Goal: Task Accomplishment & Management: Use online tool/utility

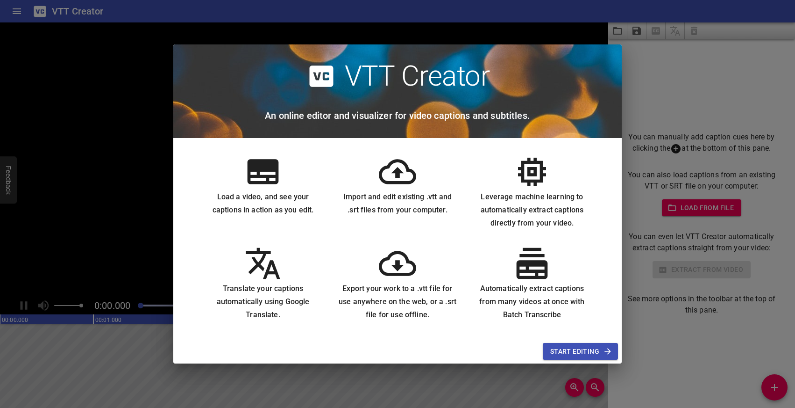
click at [580, 348] on span "Start Editing" at bounding box center [581, 351] width 60 height 12
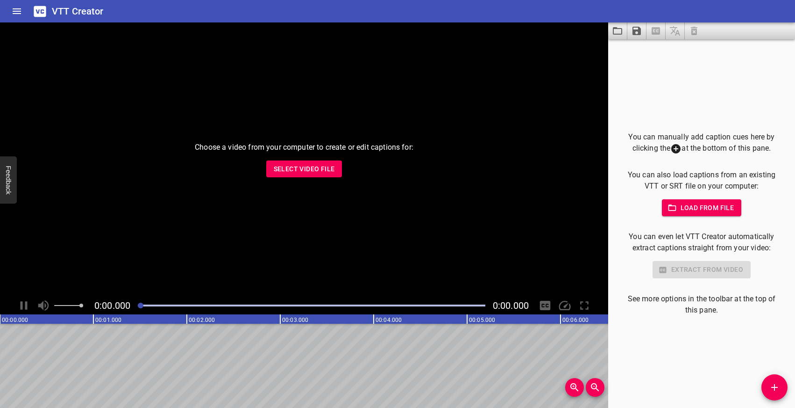
click at [284, 167] on span "Select Video File" at bounding box center [304, 169] width 61 height 12
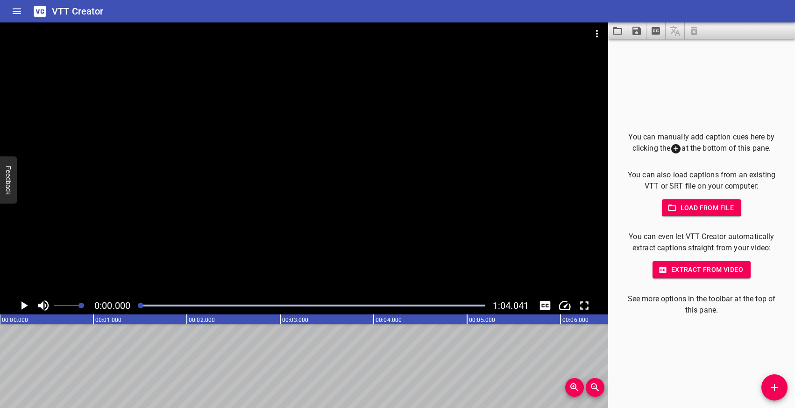
click at [679, 206] on span "Load from file" at bounding box center [702, 208] width 65 height 12
click at [727, 271] on span "Extract from video" at bounding box center [701, 270] width 83 height 12
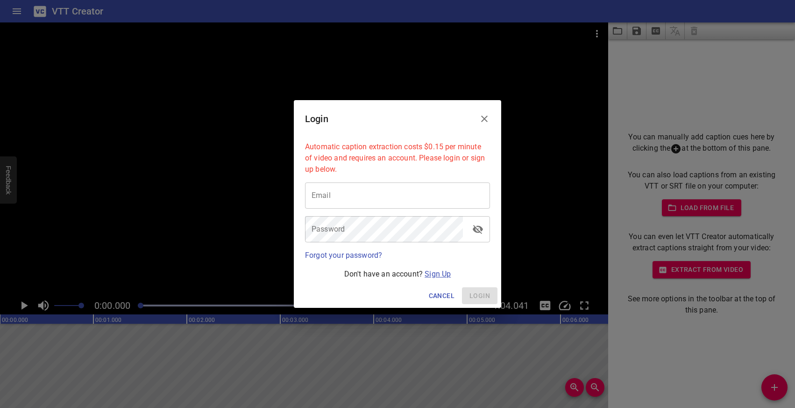
click at [439, 277] on link "Sign Up" at bounding box center [438, 273] width 26 height 9
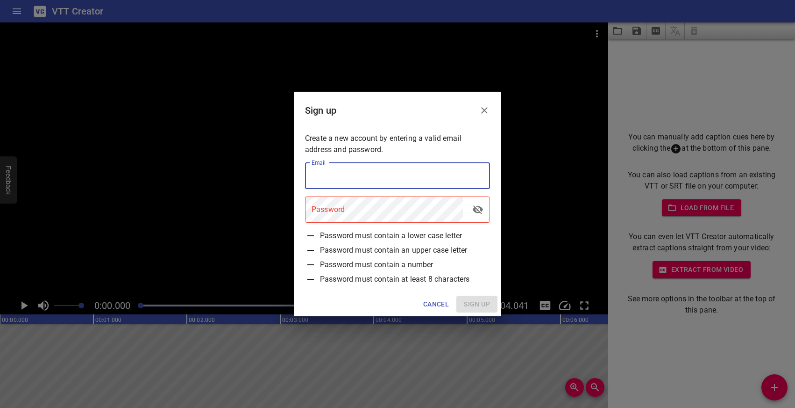
click at [332, 175] on input "email" at bounding box center [397, 176] width 185 height 26
type input "[EMAIL_ADDRESS][DOMAIN_NAME]"
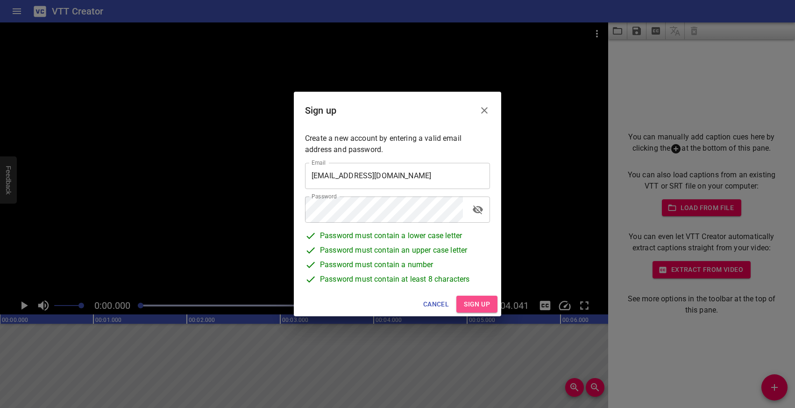
click at [461, 300] on button "Sign up" at bounding box center [477, 303] width 41 height 17
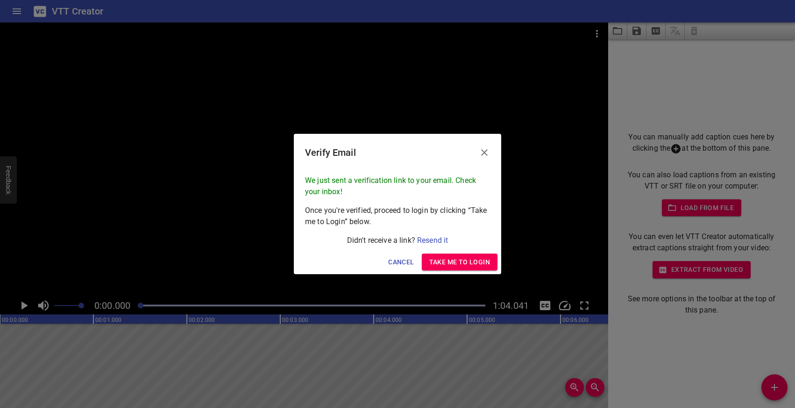
click at [447, 263] on span "Take me to Login" at bounding box center [460, 262] width 61 height 12
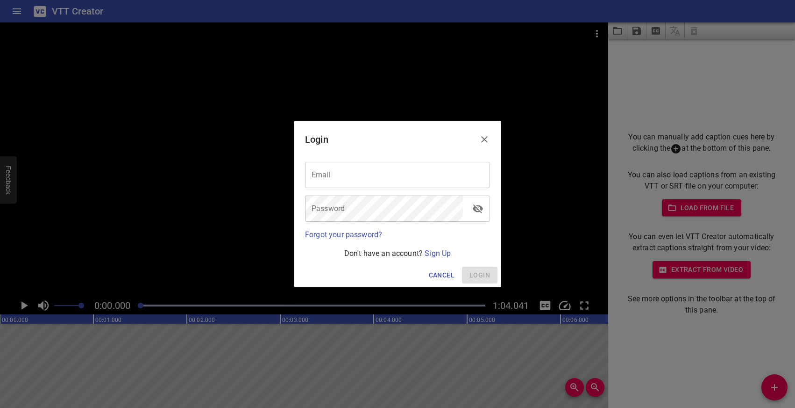
click at [408, 192] on div "Password Password" at bounding box center [397, 209] width 193 height 34
click at [401, 187] on input "email" at bounding box center [397, 175] width 185 height 26
type input "[EMAIL_ADDRESS][DOMAIN_NAME]"
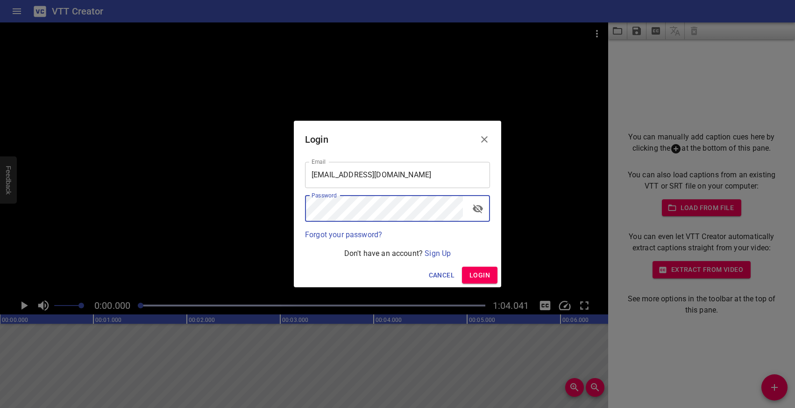
click at [487, 268] on button "Login" at bounding box center [480, 274] width 36 height 17
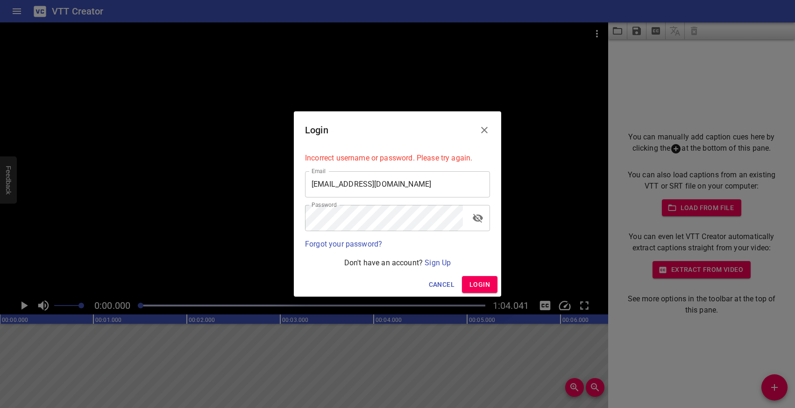
click at [474, 219] on icon "toggle password visibility" at bounding box center [478, 218] width 10 height 9
click at [474, 284] on span "Login" at bounding box center [480, 285] width 21 height 12
drag, startPoint x: 409, startPoint y: 193, endPoint x: 401, endPoint y: 192, distance: 8.0
click at [401, 192] on input "[EMAIL_ADDRESS][DOMAIN_NAME]" at bounding box center [397, 184] width 185 height 26
click at [484, 283] on span "Login" at bounding box center [480, 285] width 21 height 12
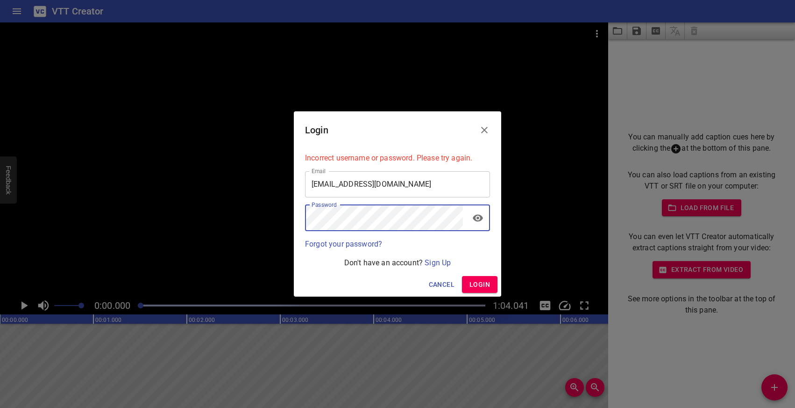
click at [473, 285] on span "Login" at bounding box center [480, 285] width 21 height 12
click at [480, 131] on icon "Close" at bounding box center [484, 129] width 11 height 11
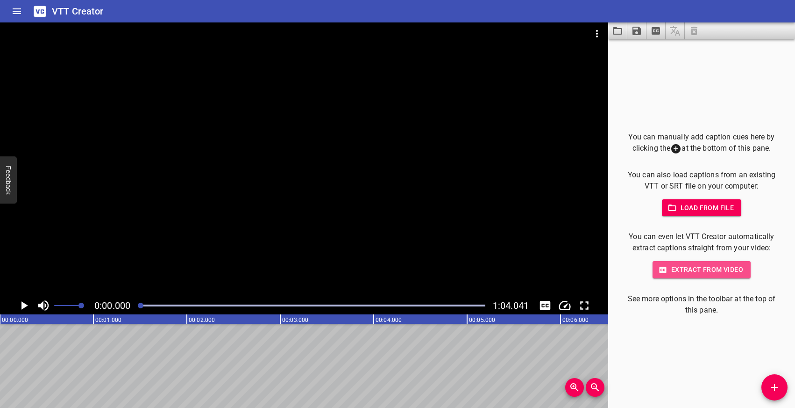
click at [694, 268] on span "Extract from video" at bounding box center [701, 270] width 83 height 12
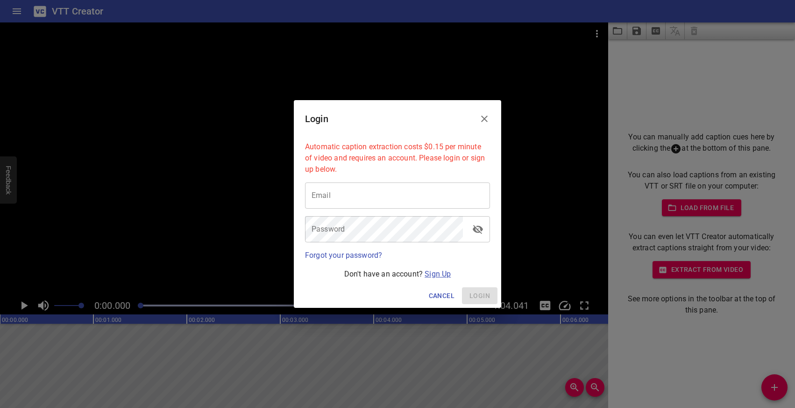
click at [440, 272] on link "Sign Up" at bounding box center [438, 273] width 26 height 9
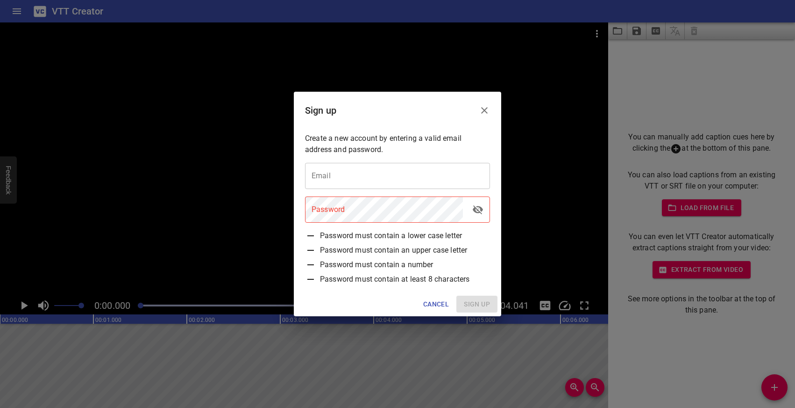
click at [354, 160] on div "Email Email" at bounding box center [397, 176] width 193 height 34
click at [353, 168] on input "email" at bounding box center [397, 176] width 185 height 26
type input "[EMAIL_ADDRESS][DOMAIN_NAME]"
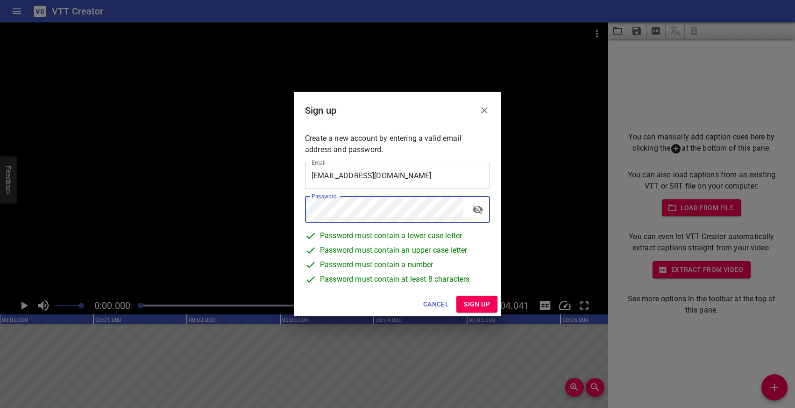
click at [478, 208] on icon "toggle password visibility" at bounding box center [478, 209] width 11 height 11
click at [484, 309] on button "Sign up" at bounding box center [477, 303] width 41 height 17
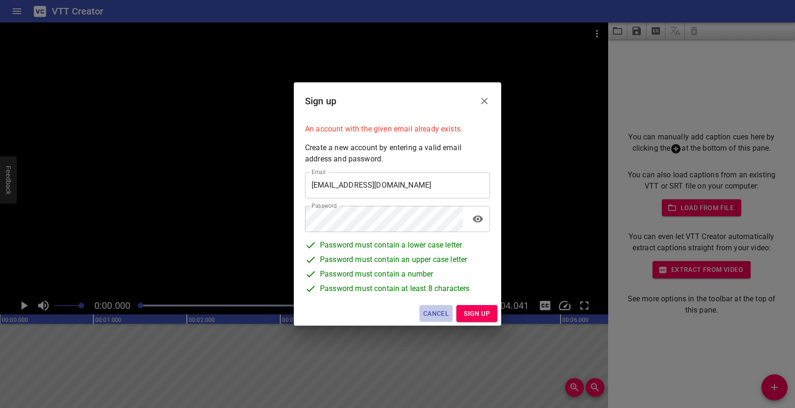
click at [445, 314] on span "Cancel" at bounding box center [436, 314] width 26 height 12
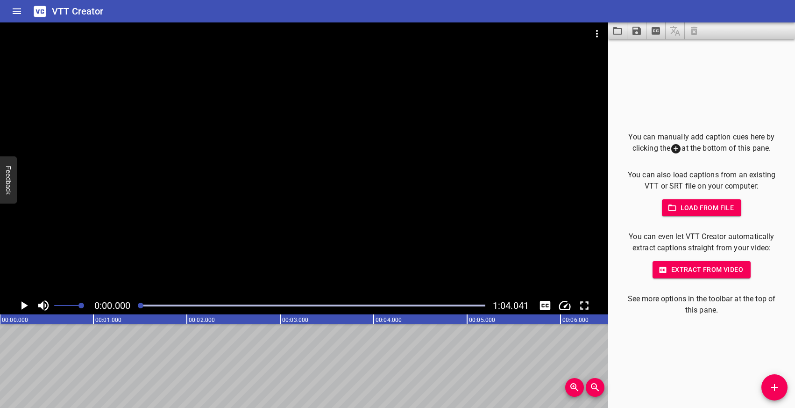
click at [712, 204] on span "Load from file" at bounding box center [702, 208] width 65 height 12
click at [685, 266] on span "Extract from video" at bounding box center [701, 270] width 83 height 12
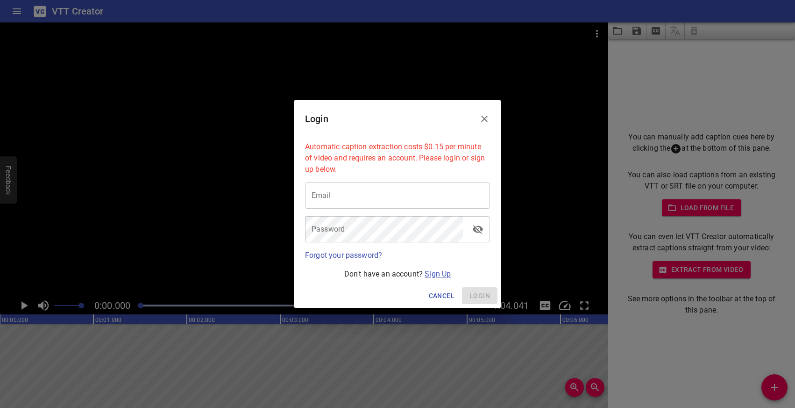
click at [434, 271] on link "Sign Up" at bounding box center [438, 273] width 26 height 9
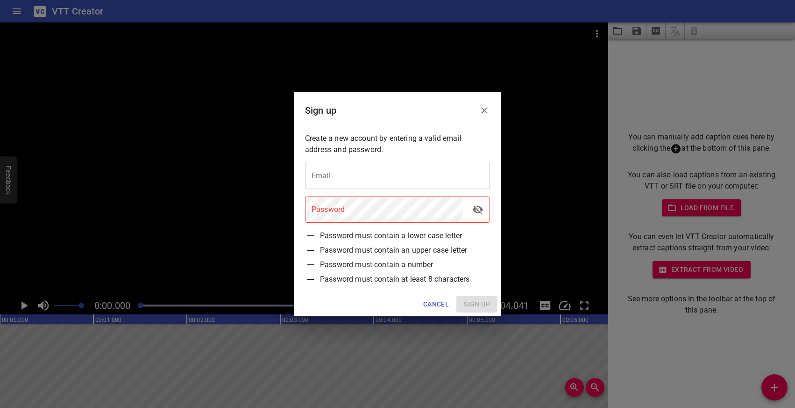
click at [349, 180] on input "email" at bounding box center [397, 176] width 185 height 26
type input "a"
click at [438, 296] on button "Cancel" at bounding box center [436, 303] width 33 height 17
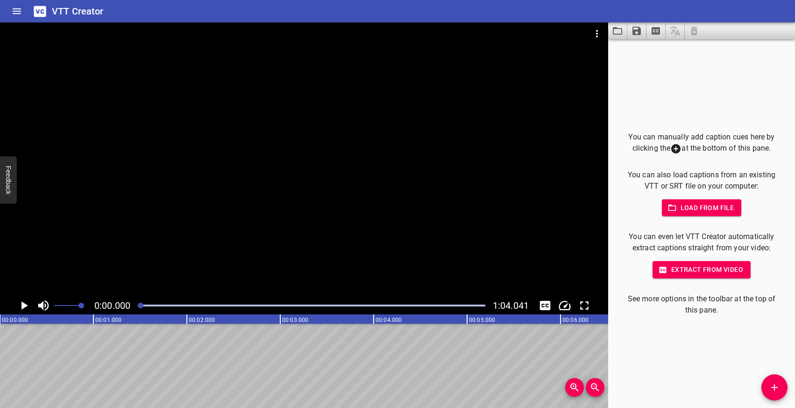
click at [752, 277] on div "Extract from video" at bounding box center [701, 269] width 157 height 17
click at [724, 266] on span "Extract from video" at bounding box center [701, 270] width 83 height 12
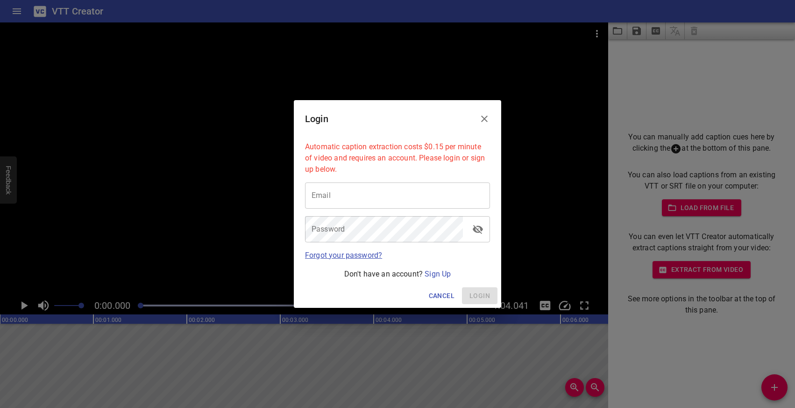
click at [337, 258] on link "Forgot your password?" at bounding box center [343, 255] width 77 height 9
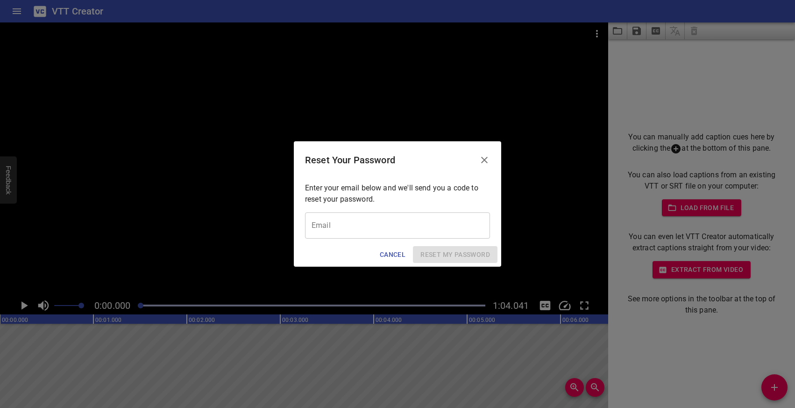
click at [349, 214] on input "email" at bounding box center [397, 225] width 185 height 26
type input "[EMAIL_ADDRESS][DOMAIN_NAME]"
click at [459, 259] on span "Reset my password" at bounding box center [456, 255] width 70 height 12
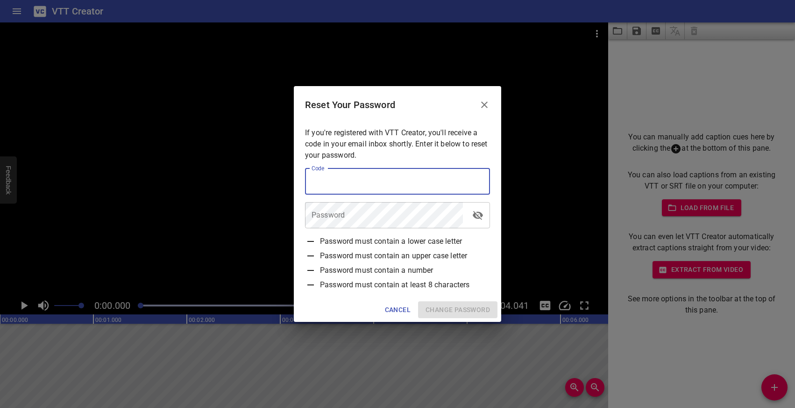
click at [396, 188] on input "text" at bounding box center [397, 181] width 185 height 26
type input "726680"
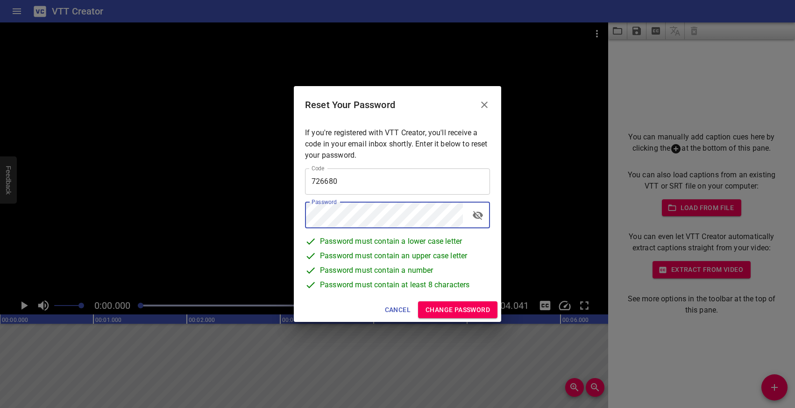
click at [478, 214] on icon "toggle password visibility" at bounding box center [478, 215] width 10 height 9
click at [466, 306] on span "Change Password" at bounding box center [458, 310] width 64 height 12
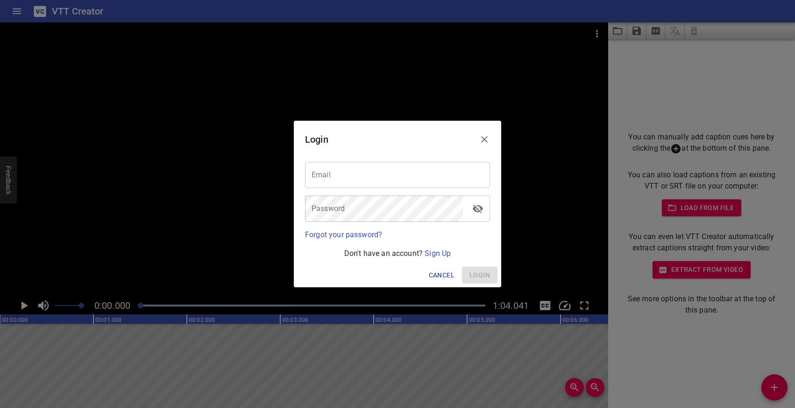
click at [430, 178] on input "email" at bounding box center [397, 175] width 185 height 26
type input "[EMAIL_ADDRESS][DOMAIN_NAME]"
click at [478, 212] on icon "toggle password visibility" at bounding box center [478, 208] width 11 height 11
click at [493, 276] on button "Login" at bounding box center [480, 274] width 36 height 17
